Goal: Information Seeking & Learning: Find specific page/section

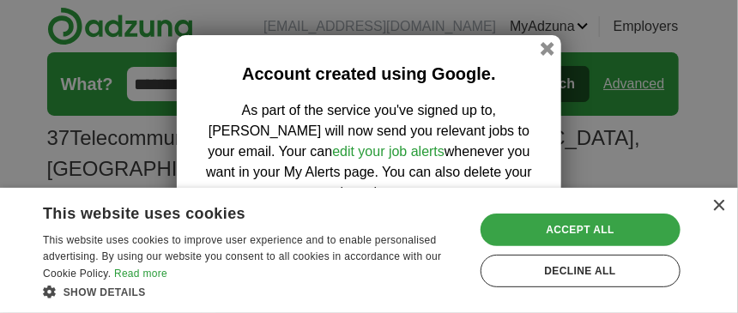
click at [617, 235] on div "Accept all" at bounding box center [580, 230] width 201 height 33
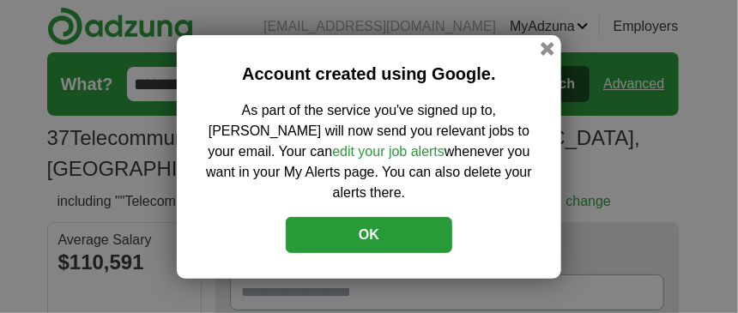
click at [390, 228] on button "OK" at bounding box center [369, 235] width 166 height 36
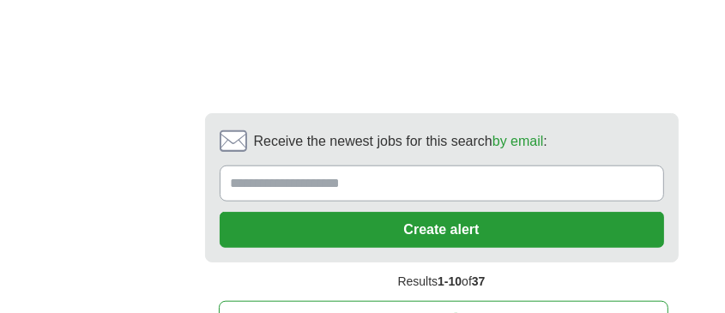
scroll to position [4860, 0]
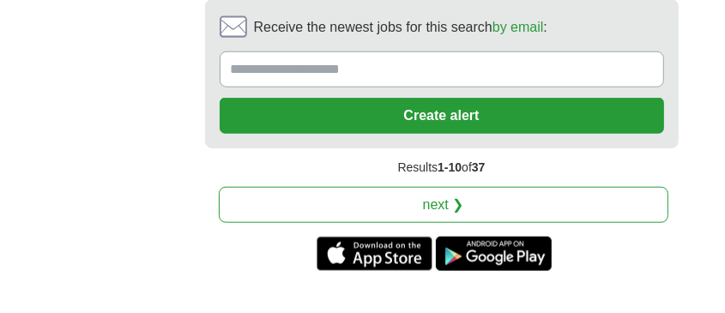
click at [428, 201] on link "next ❯" at bounding box center [443, 205] width 449 height 36
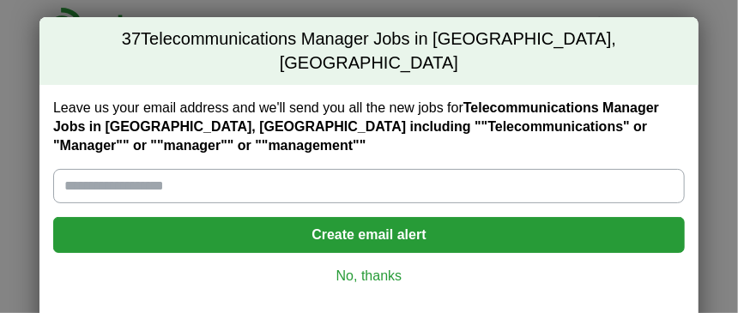
click at [366, 267] on link "No, thanks" at bounding box center [369, 276] width 604 height 19
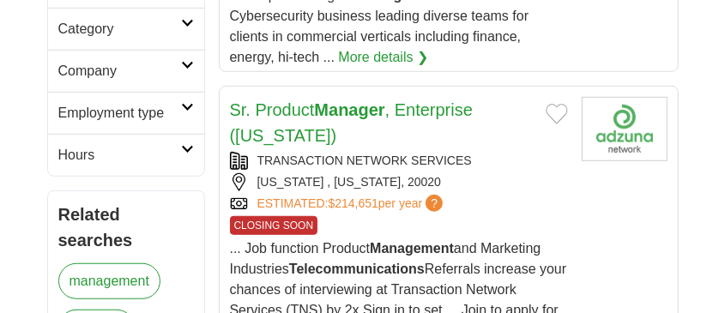
scroll to position [715, 0]
